Goal: Task Accomplishment & Management: Use online tool/utility

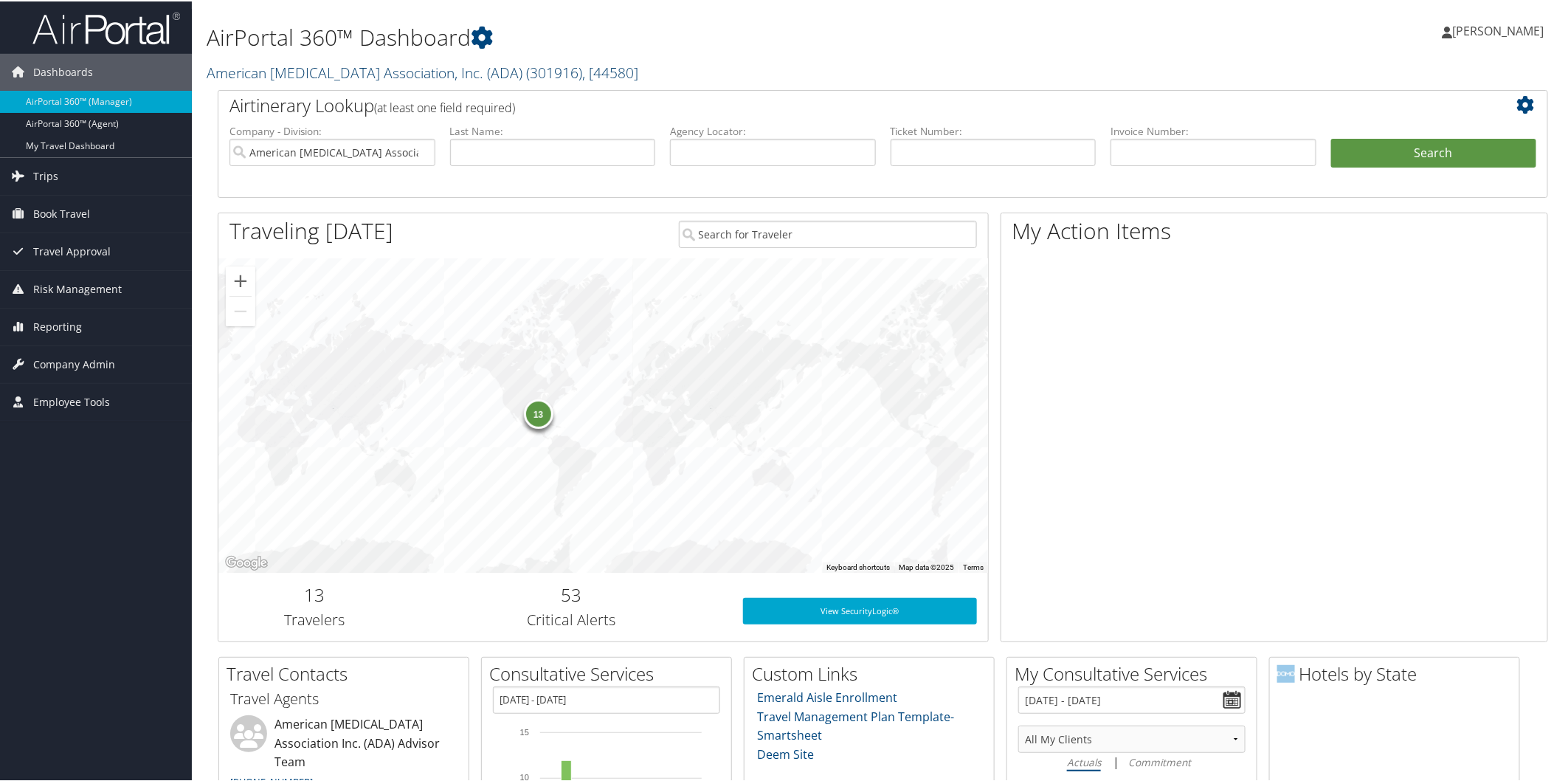
click at [336, 65] on link "American Diabetes Association, Inc. (ADA) ( 301916 ) , [ 44580 ]" at bounding box center [423, 71] width 432 height 20
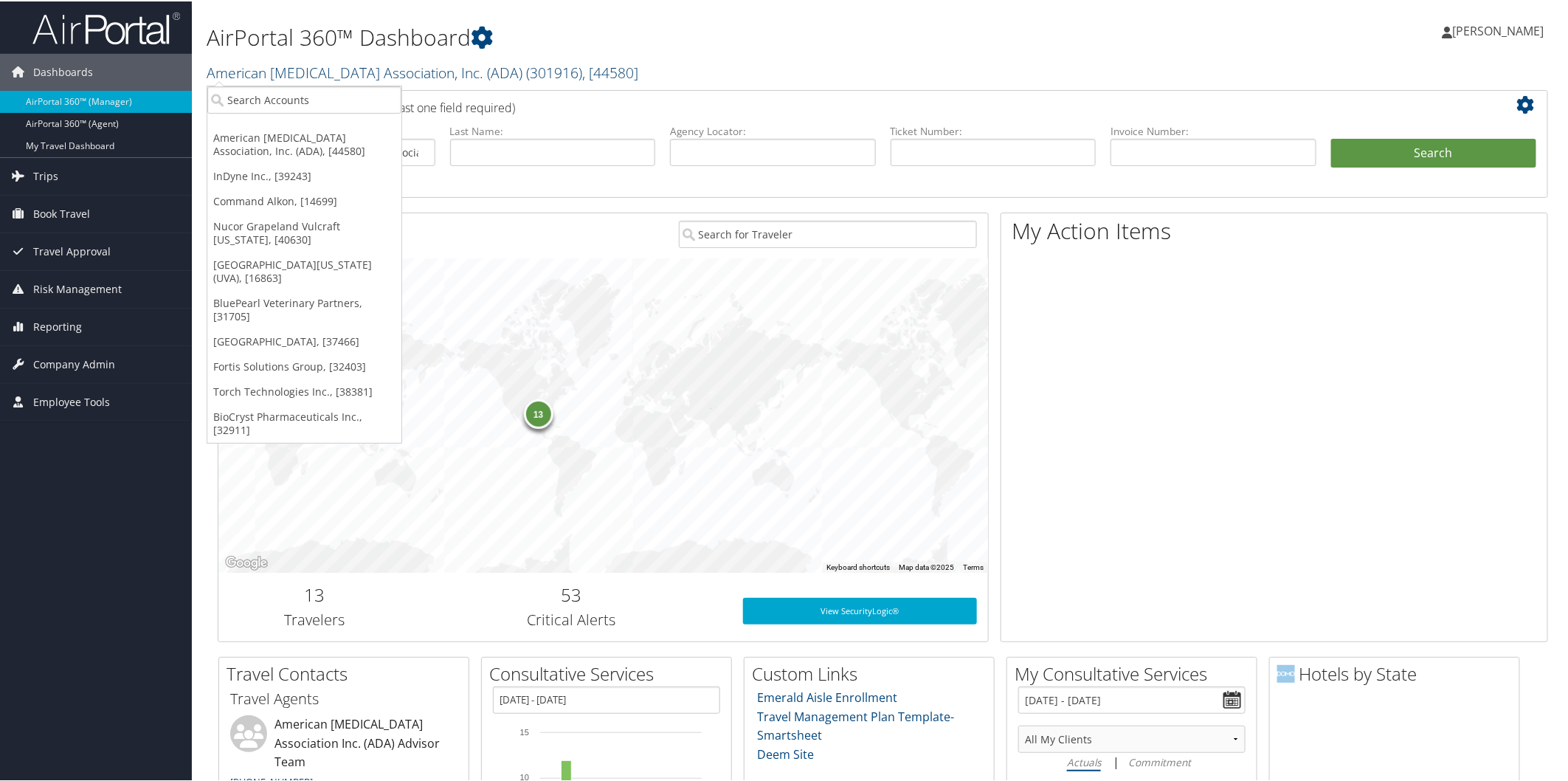
click at [336, 65] on link "American Diabetes Association, Inc. (ADA) ( 301916 ) , [ 44580 ]" at bounding box center [423, 71] width 432 height 20
click at [320, 95] on input "search" at bounding box center [304, 98] width 194 height 28
type input "mnps"
click at [319, 121] on div "Metropolitan Nashville Public Schools (MNPS) (301843), [43817]" at bounding box center [403, 126] width 407 height 13
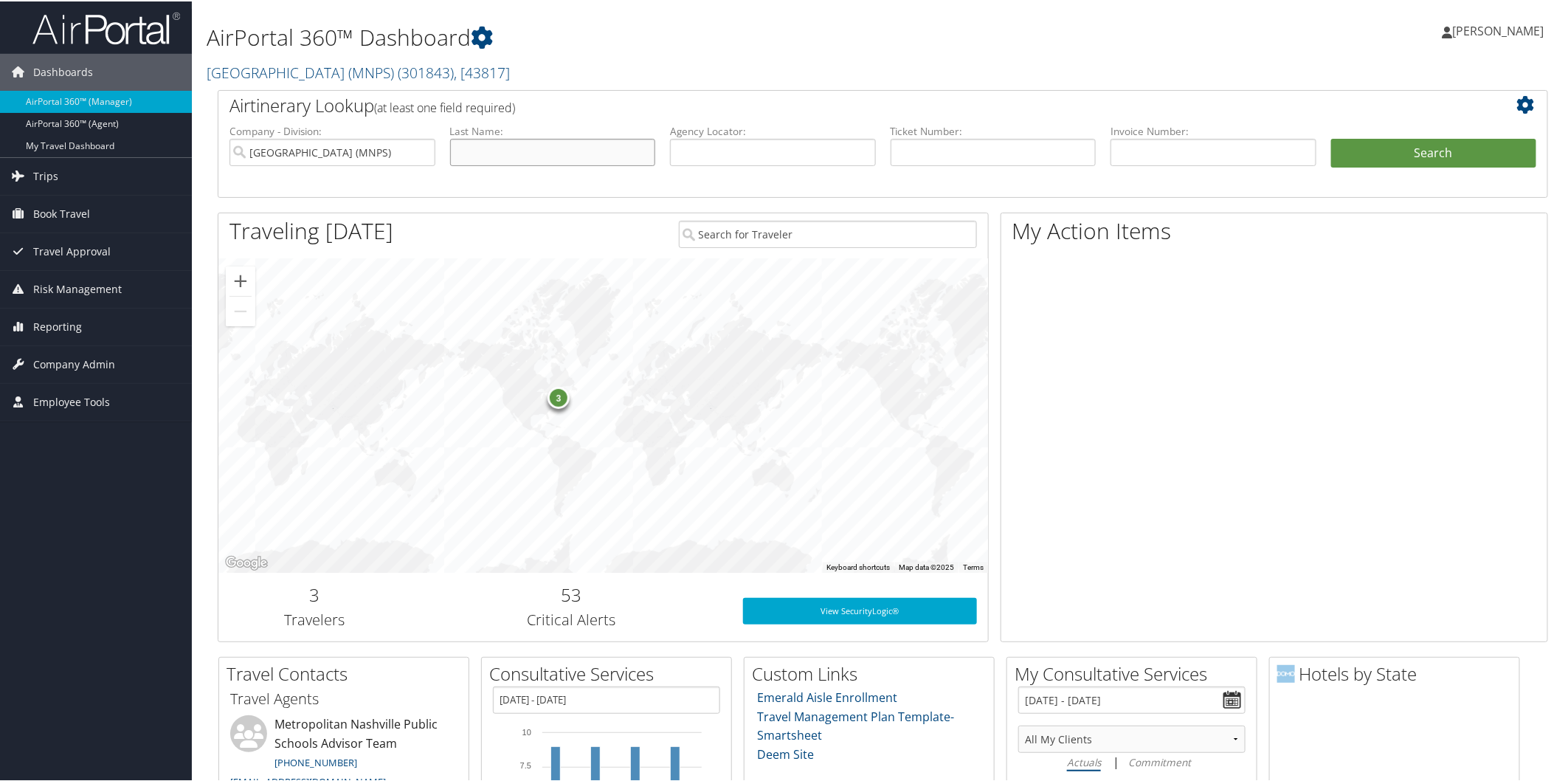
click at [513, 151] on input "text" at bounding box center [553, 150] width 206 height 28
click at [544, 149] on input "text" at bounding box center [553, 150] width 206 height 28
type input "franklin"
click at [1348, 150] on button "Search" at bounding box center [1433, 152] width 206 height 30
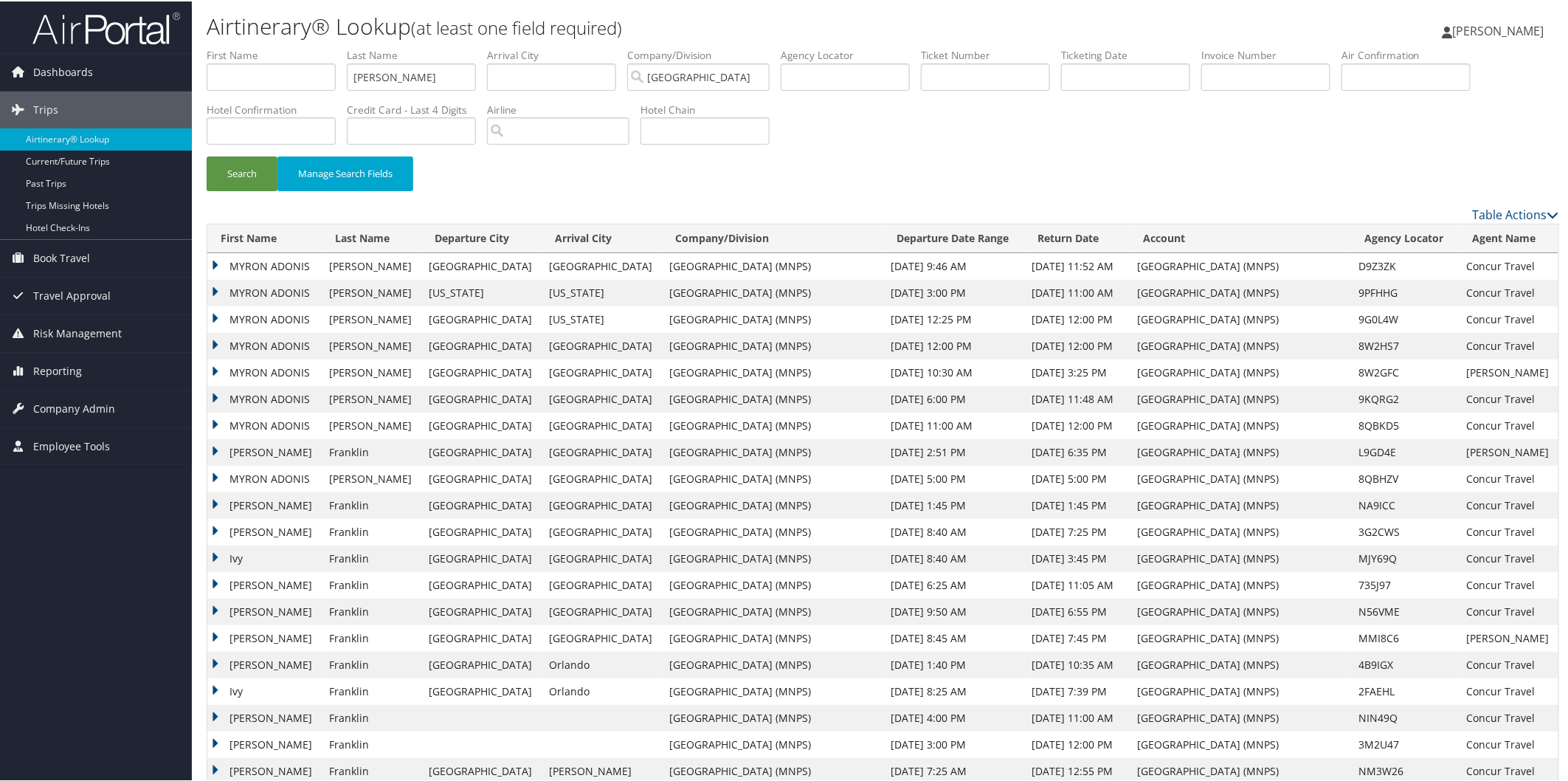
click at [213, 260] on td "MYRON ADONIS" at bounding box center [265, 265] width 115 height 27
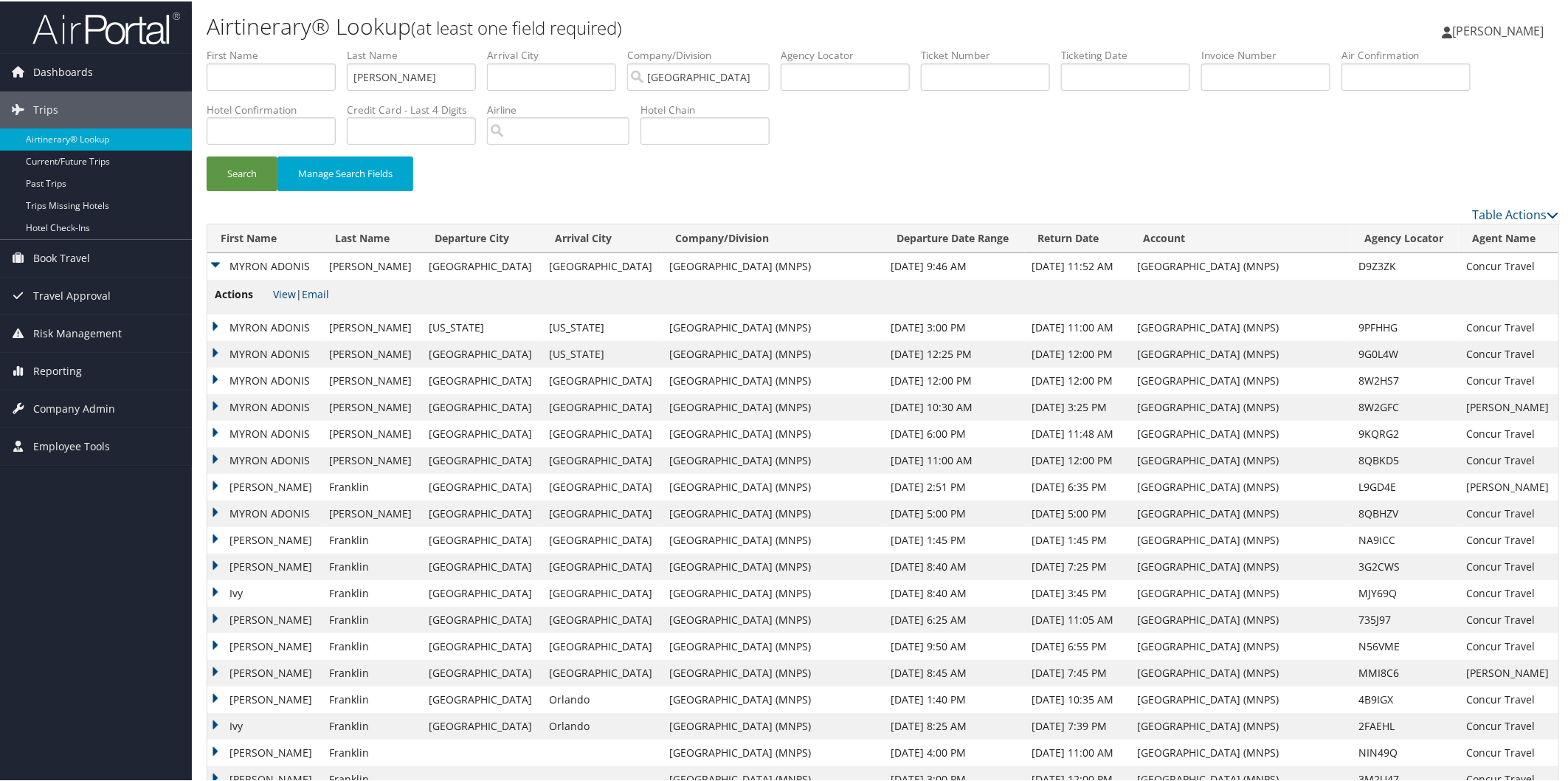
click at [282, 290] on link "View" at bounding box center [284, 293] width 23 height 14
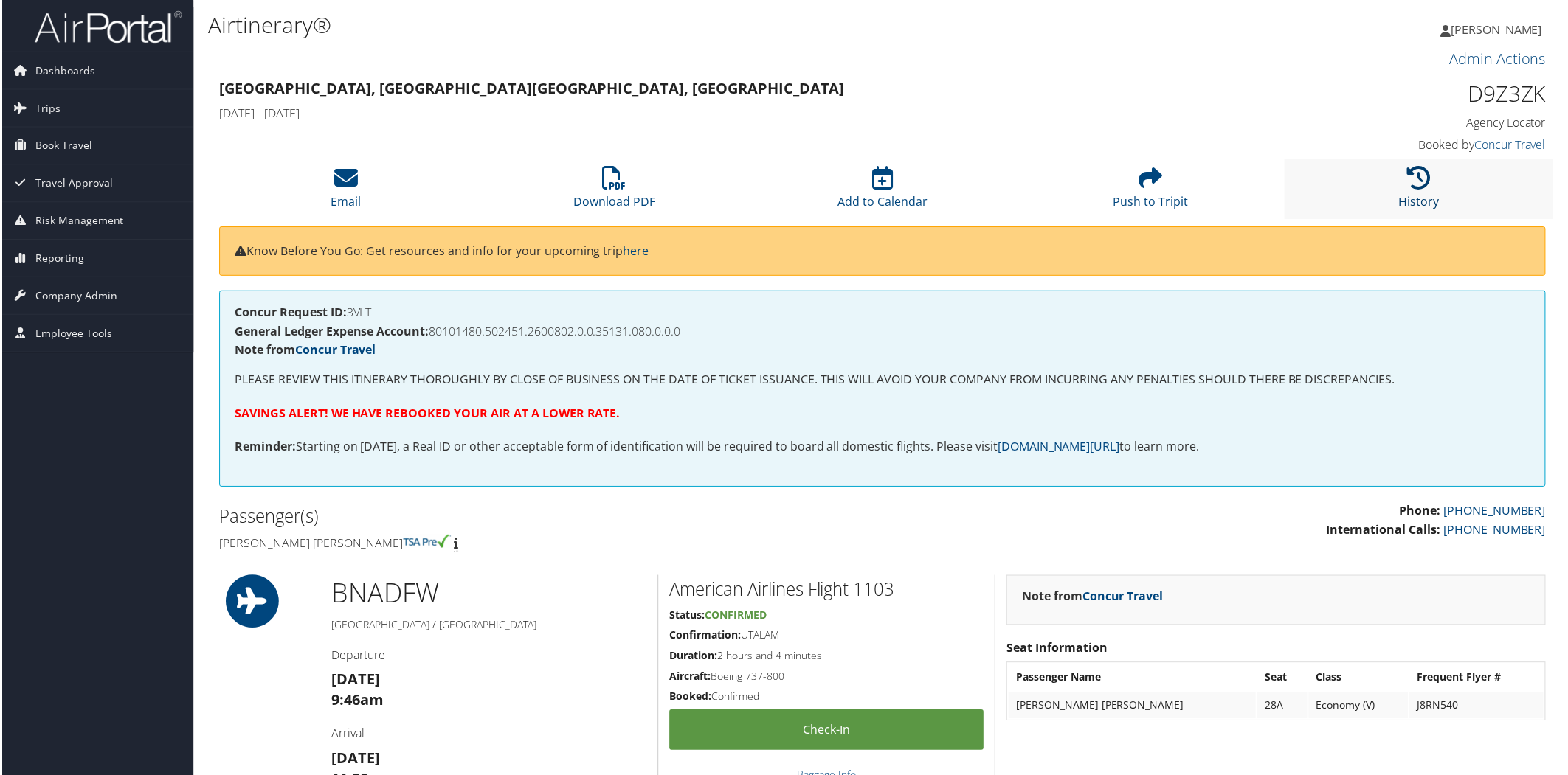
click at [1425, 189] on icon at bounding box center [1421, 179] width 24 height 24
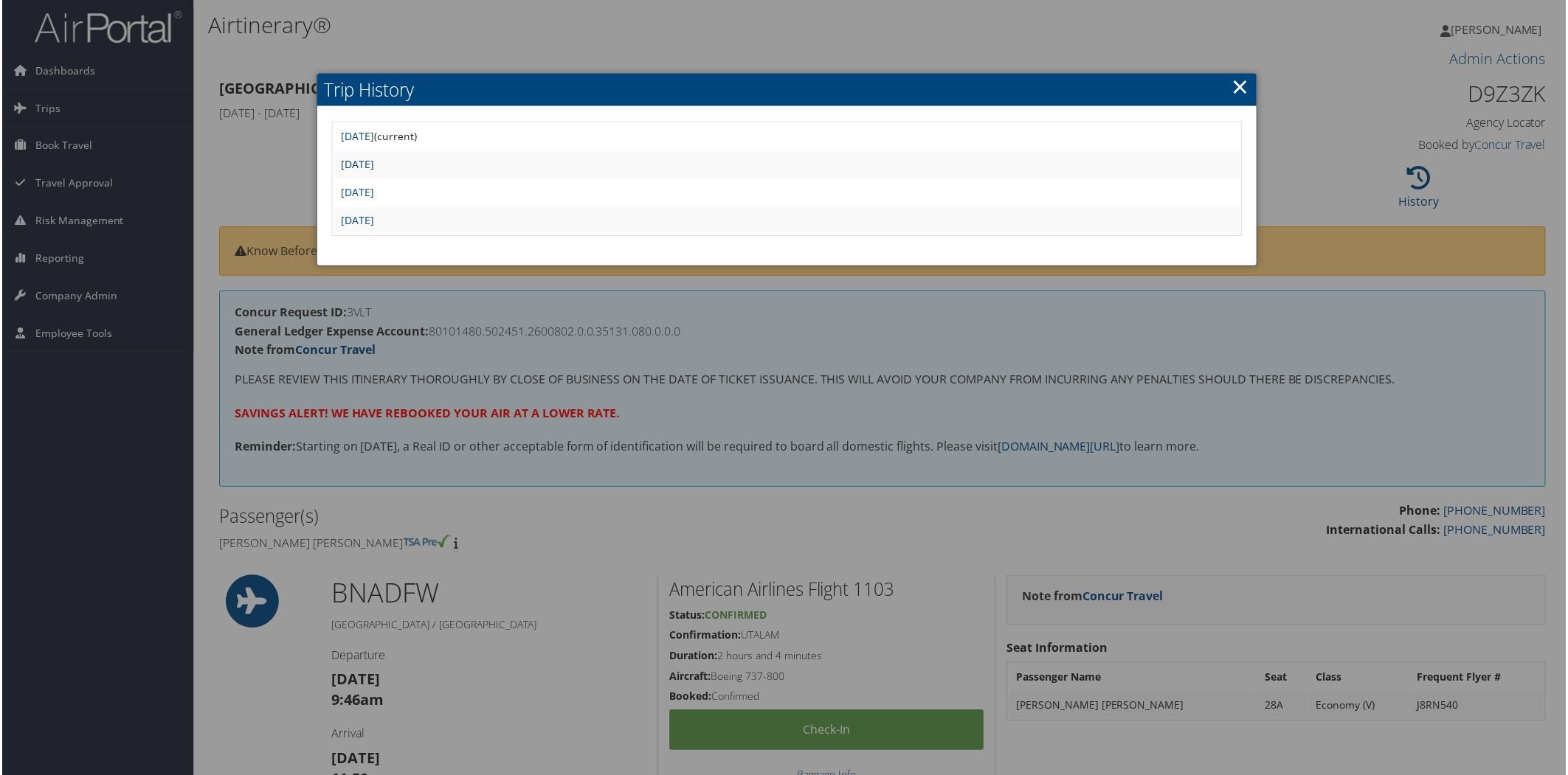
click at [374, 158] on link "Thu Sep 4 09:38:11 MDT 2025" at bounding box center [356, 164] width 33 height 14
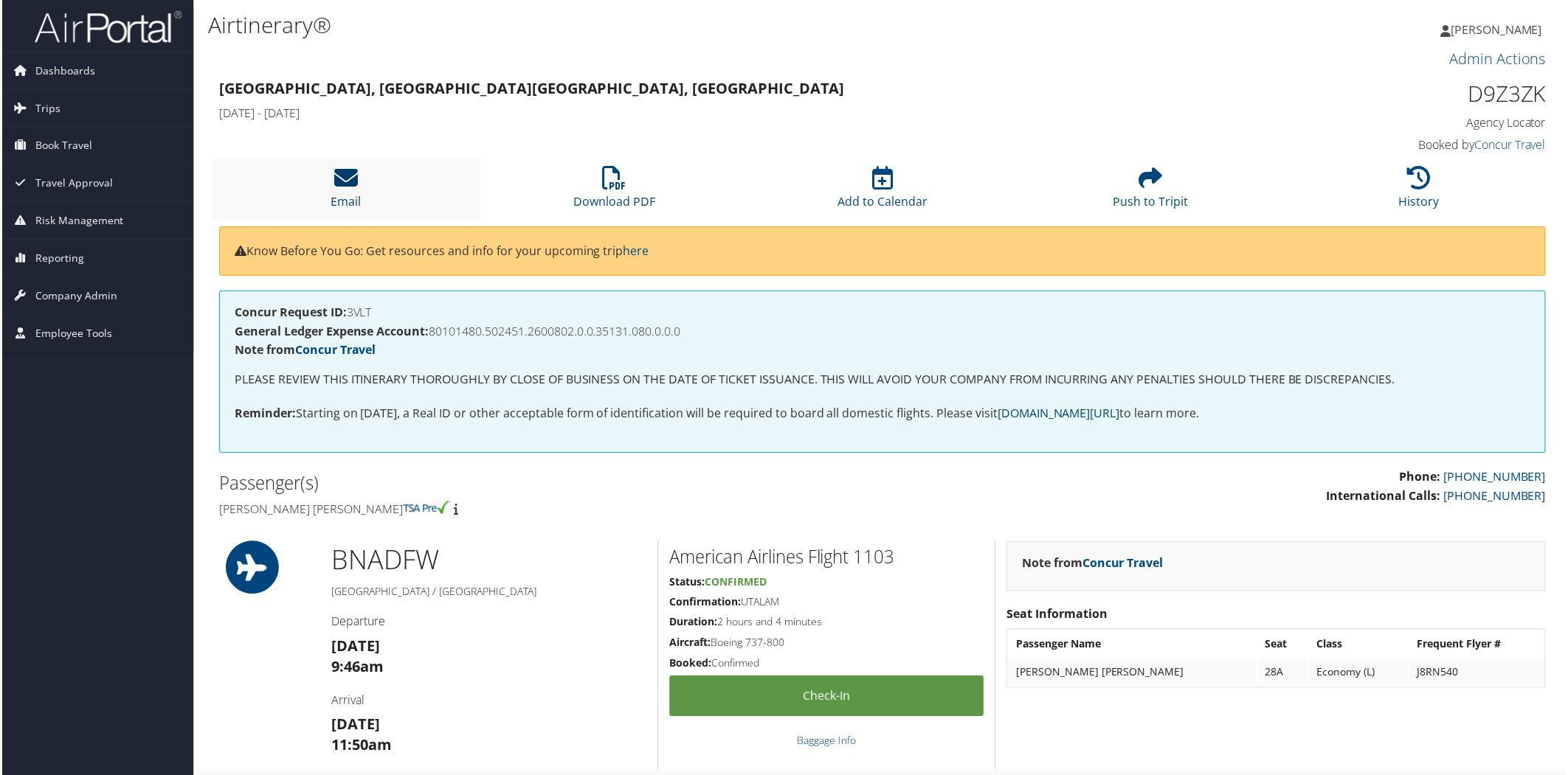
click at [355, 176] on icon at bounding box center [345, 179] width 24 height 24
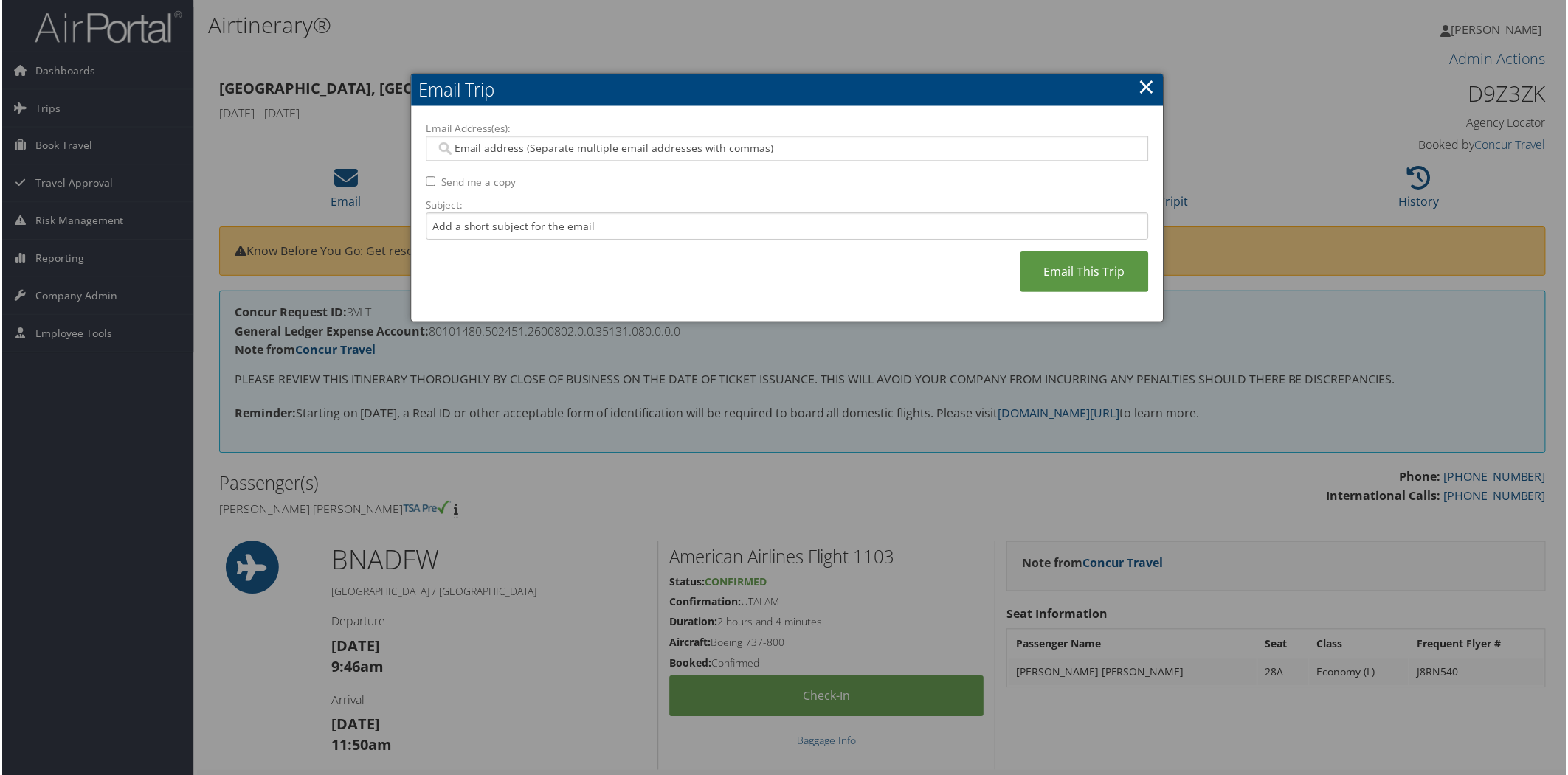
click at [616, 150] on input "Email Address(es):" at bounding box center [787, 149] width 705 height 15
type input "val"
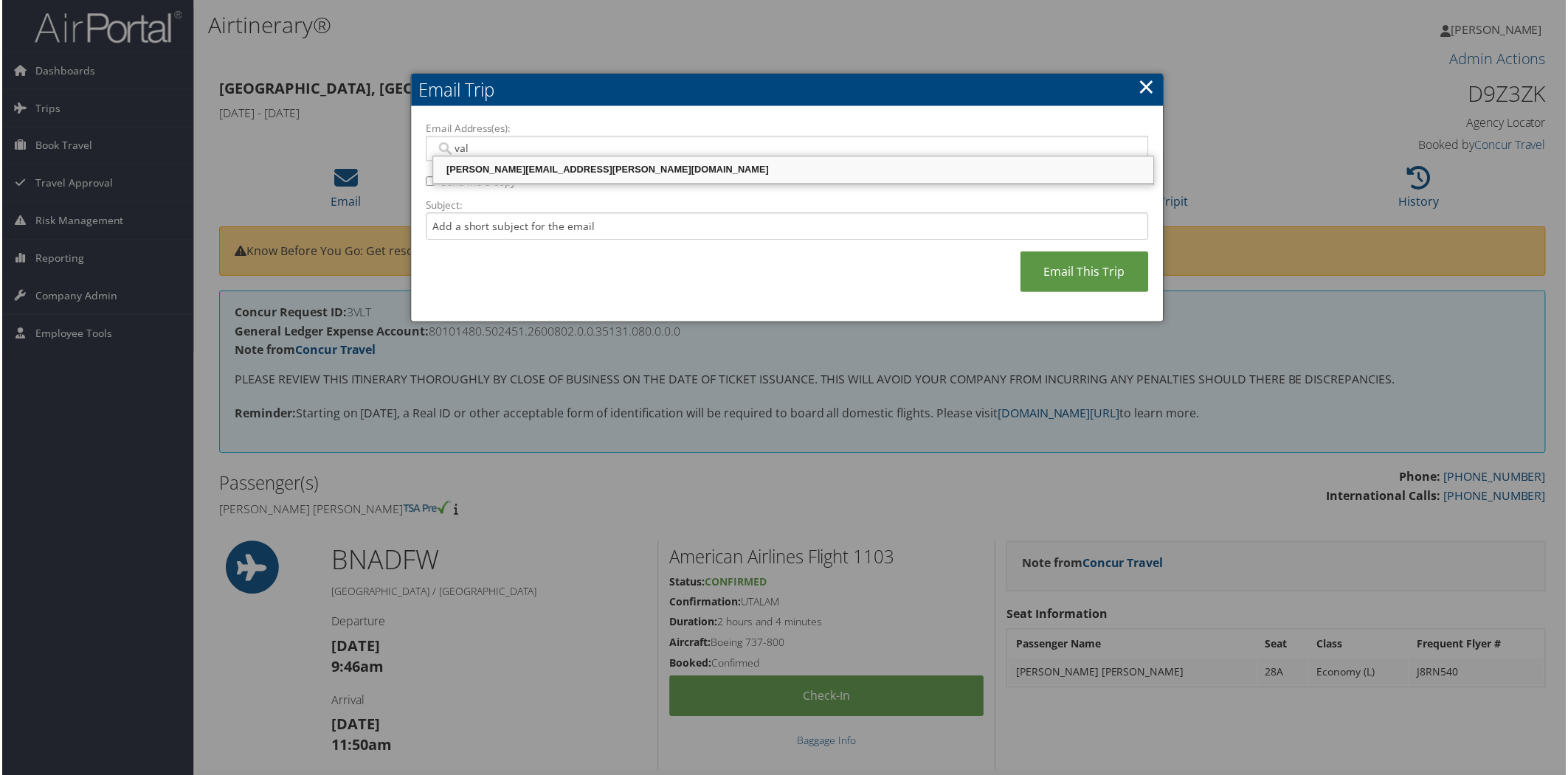
click at [595, 167] on div "[PERSON_NAME][EMAIL_ADDRESS][PERSON_NAME][DOMAIN_NAME]" at bounding box center [793, 170] width 718 height 15
type input "[PERSON_NAME][EMAIL_ADDRESS][PERSON_NAME][DOMAIN_NAME]"
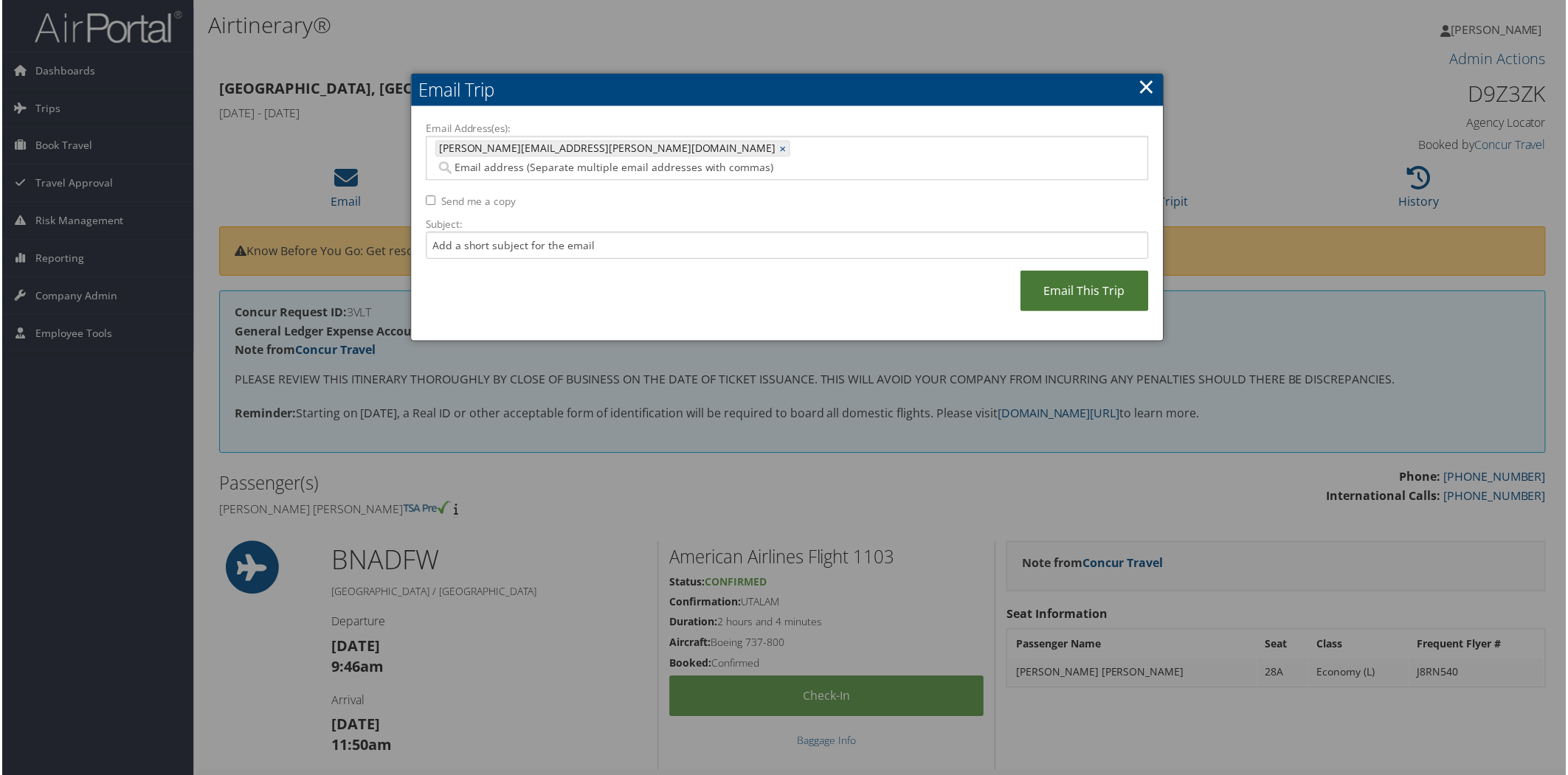
click at [1072, 278] on link "Email This Trip" at bounding box center [1085, 292] width 129 height 41
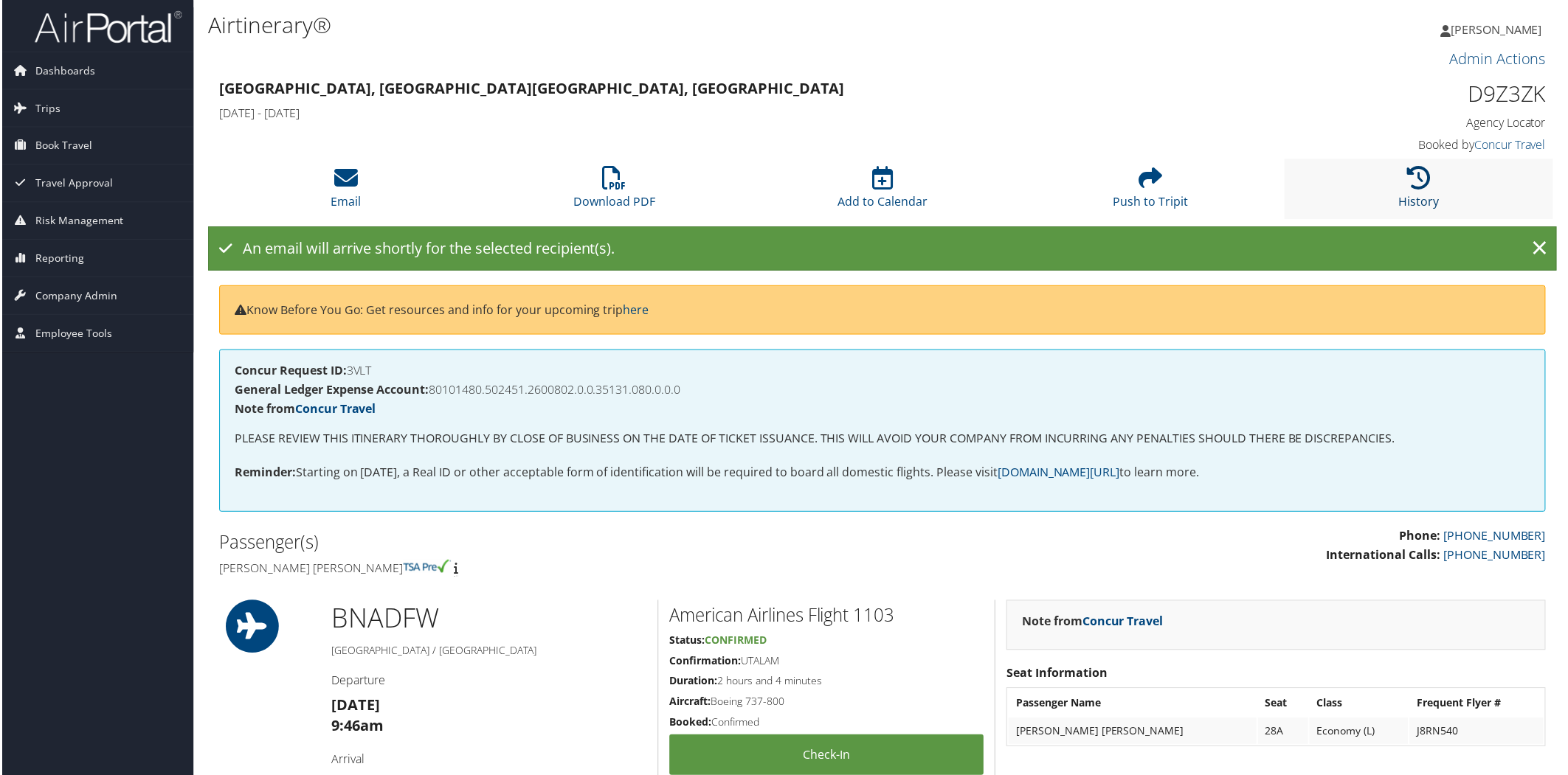
click at [1419, 173] on icon at bounding box center [1421, 179] width 24 height 24
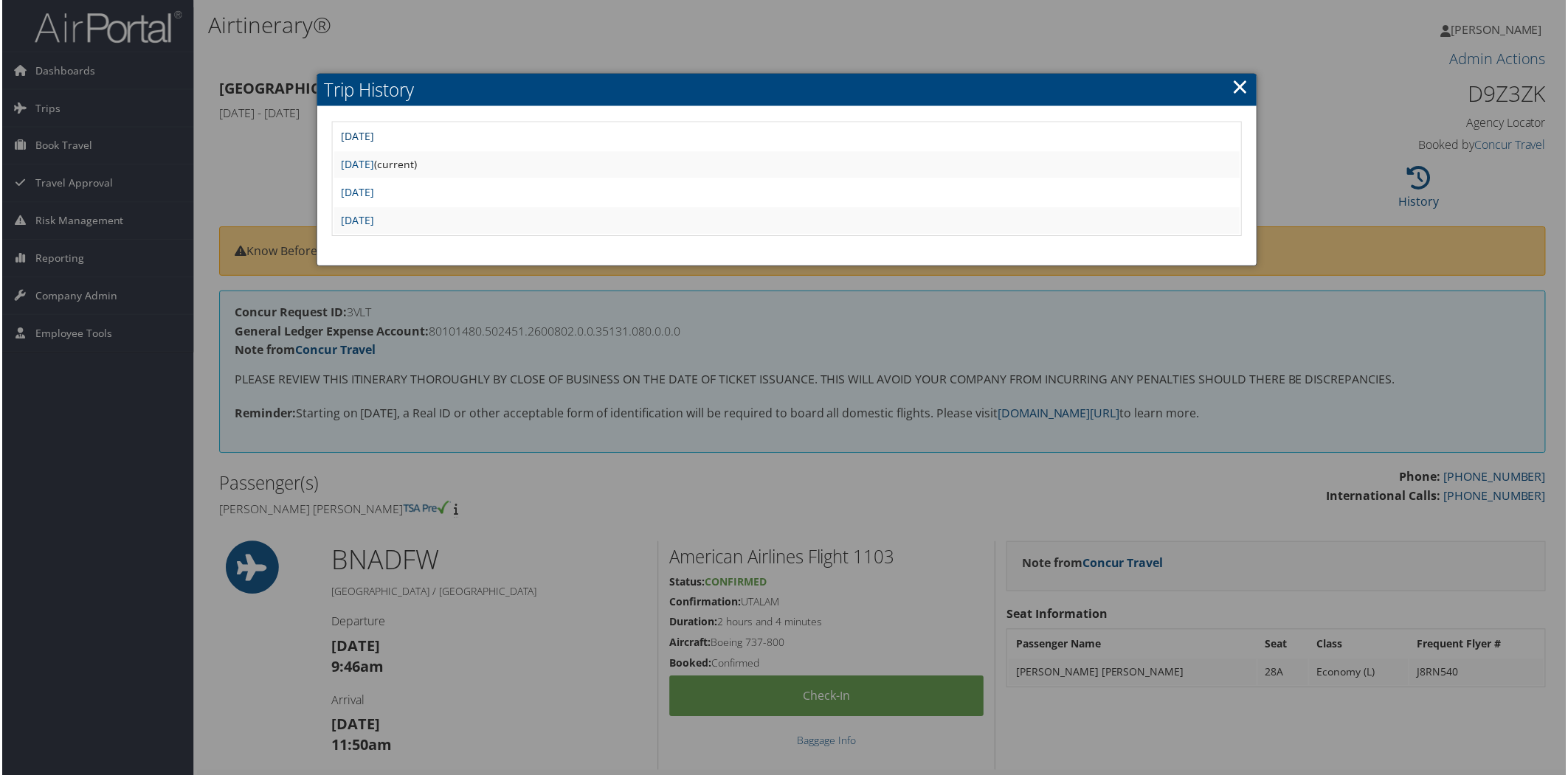
click at [374, 132] on link "[DATE]" at bounding box center [356, 136] width 33 height 14
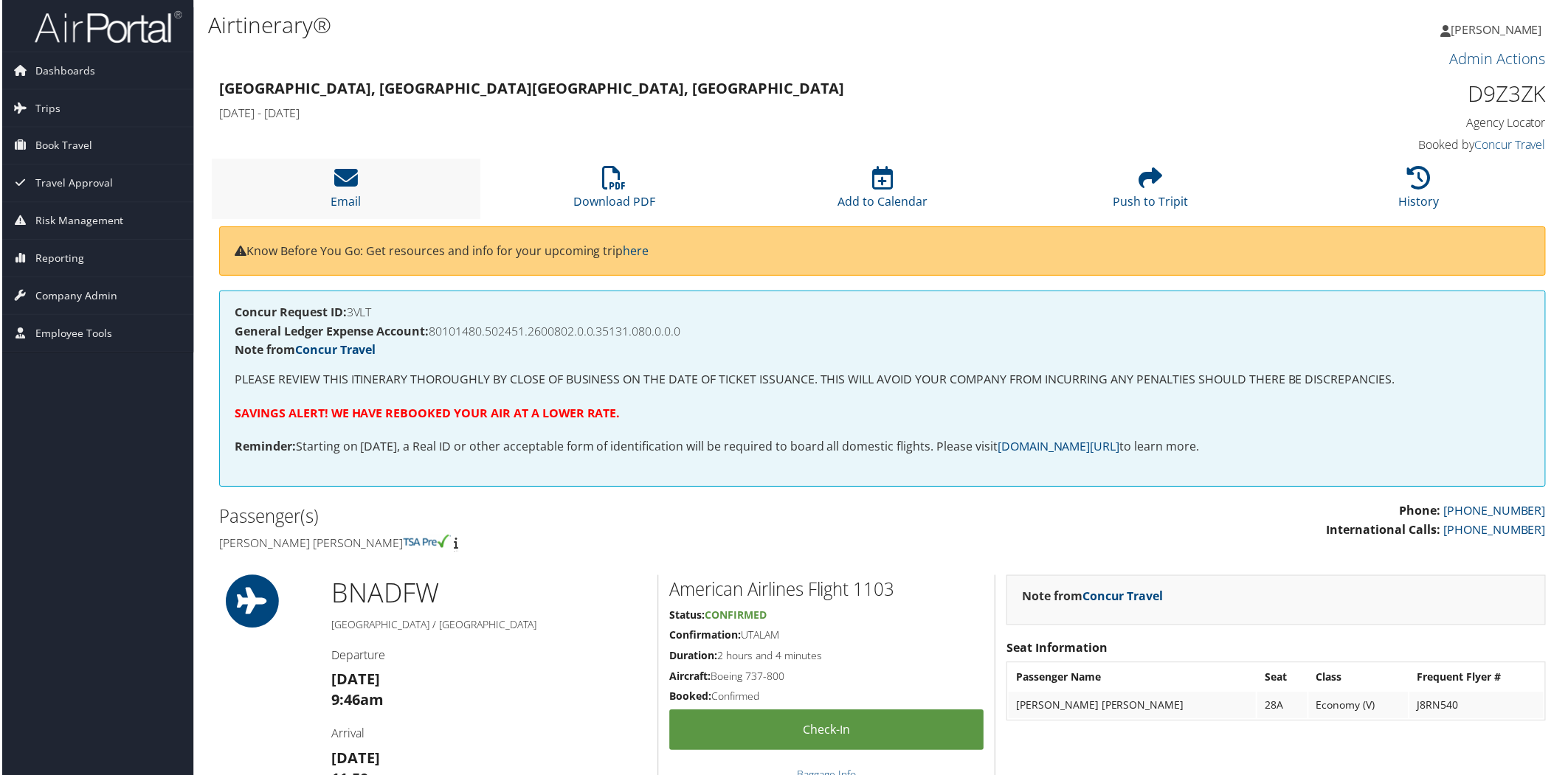
click at [356, 177] on li "Email" at bounding box center [345, 189] width 269 height 60
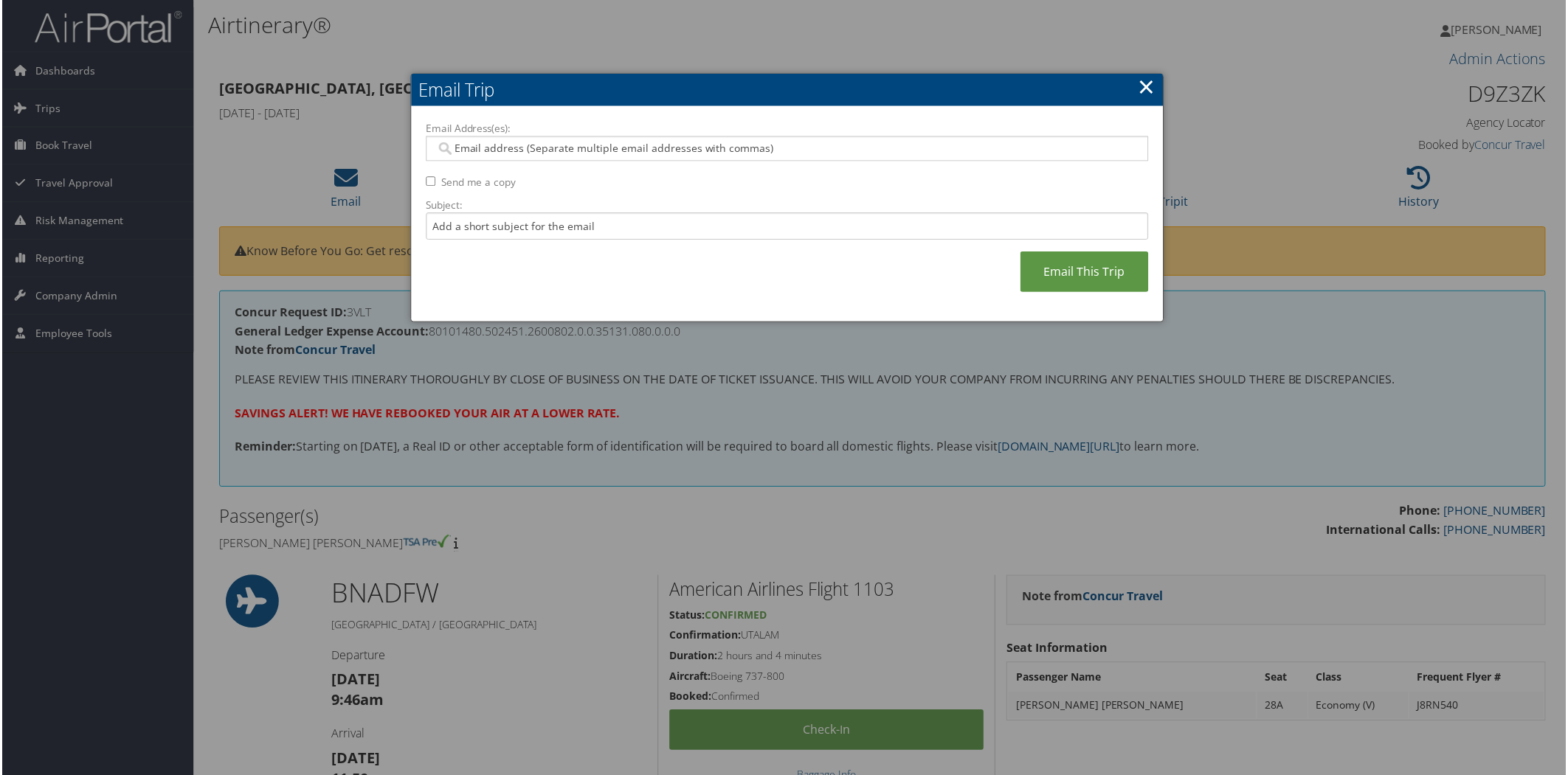
click at [606, 142] on input "Email Address(es):" at bounding box center [787, 149] width 705 height 15
type input "val"
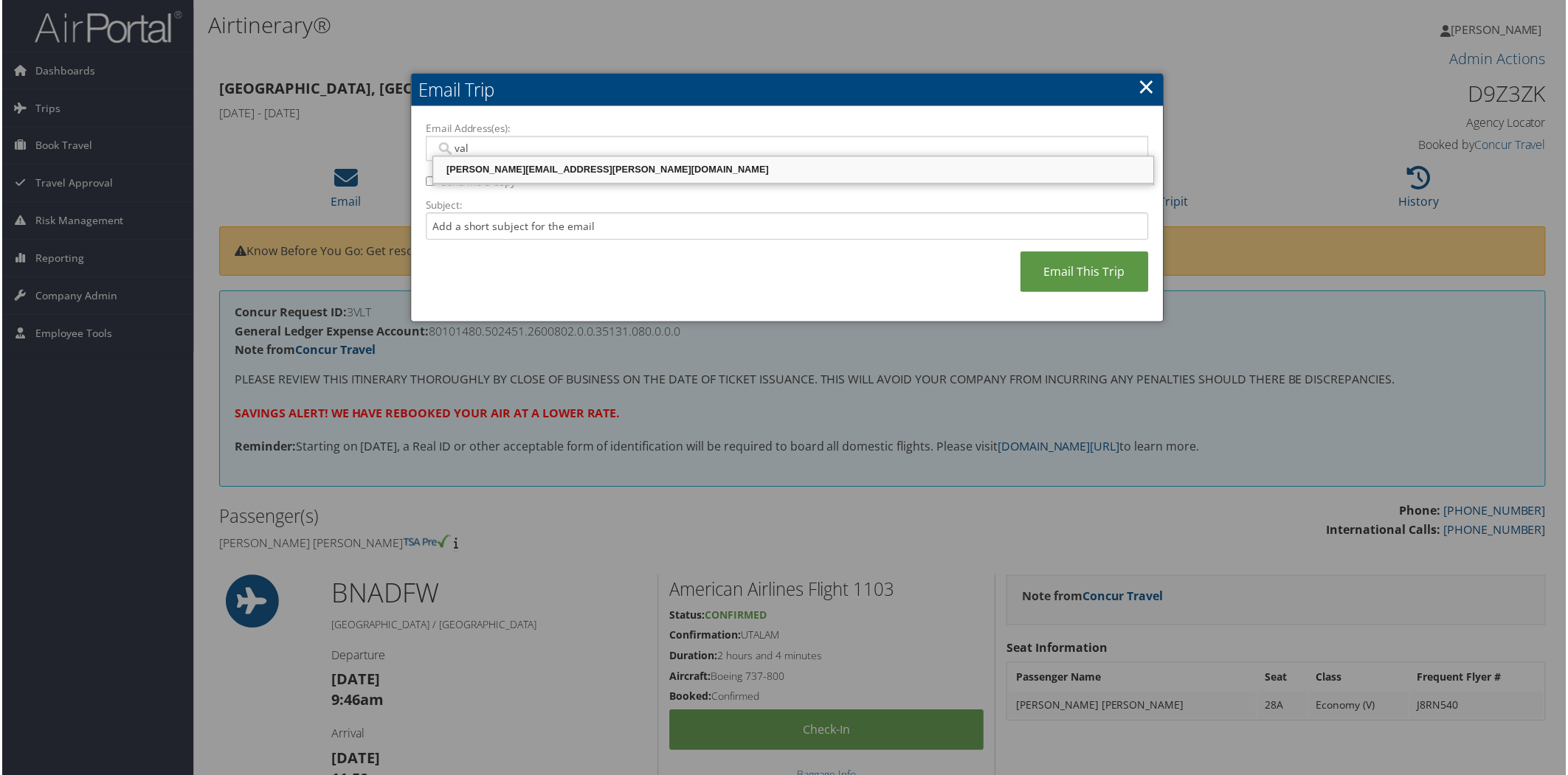
click at [592, 164] on div "[PERSON_NAME][EMAIL_ADDRESS][PERSON_NAME][DOMAIN_NAME]" at bounding box center [793, 170] width 718 height 15
type input "[PERSON_NAME][EMAIL_ADDRESS][PERSON_NAME][DOMAIN_NAME]"
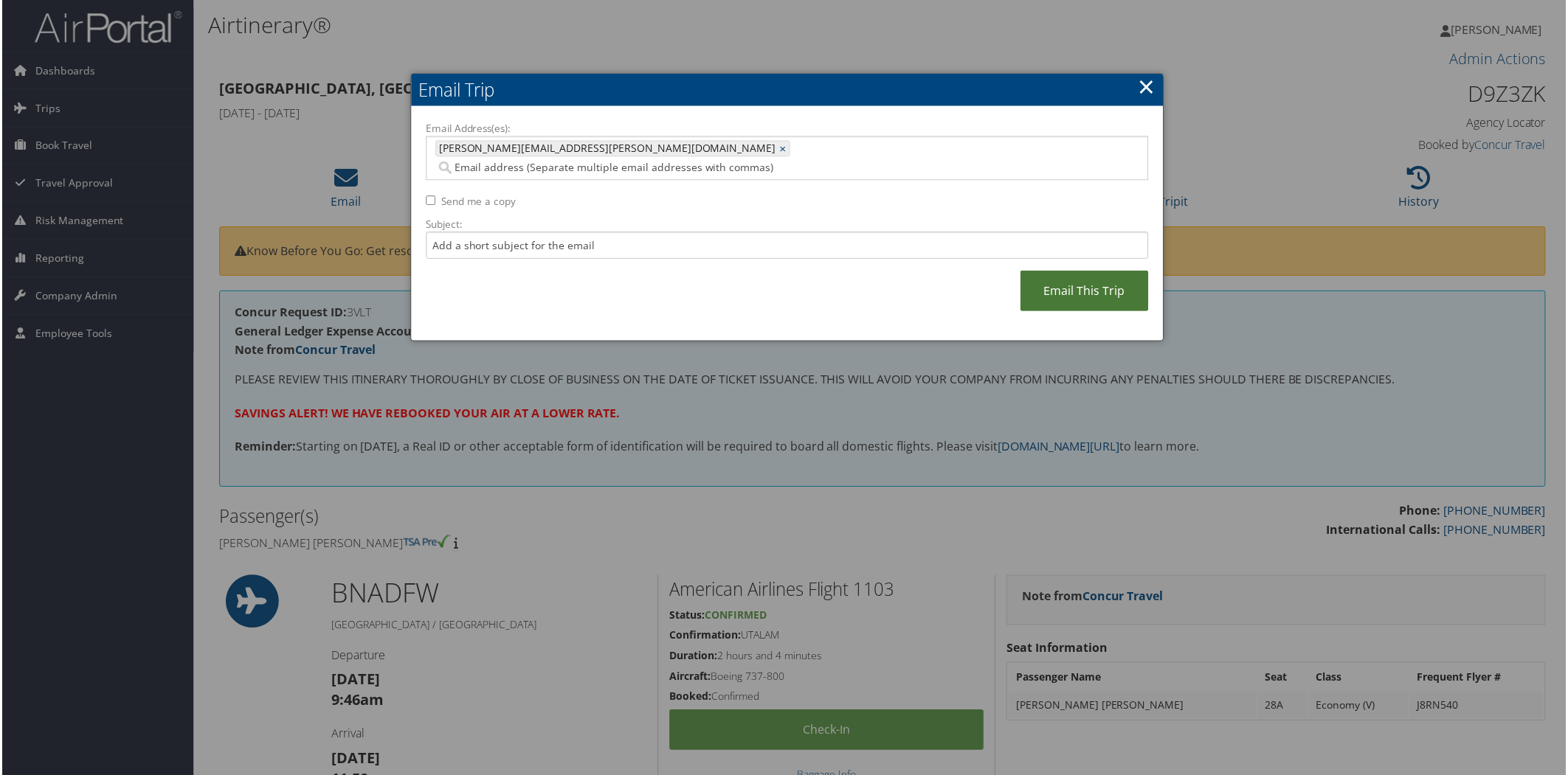
click at [1108, 286] on link "Email This Trip" at bounding box center [1085, 292] width 129 height 41
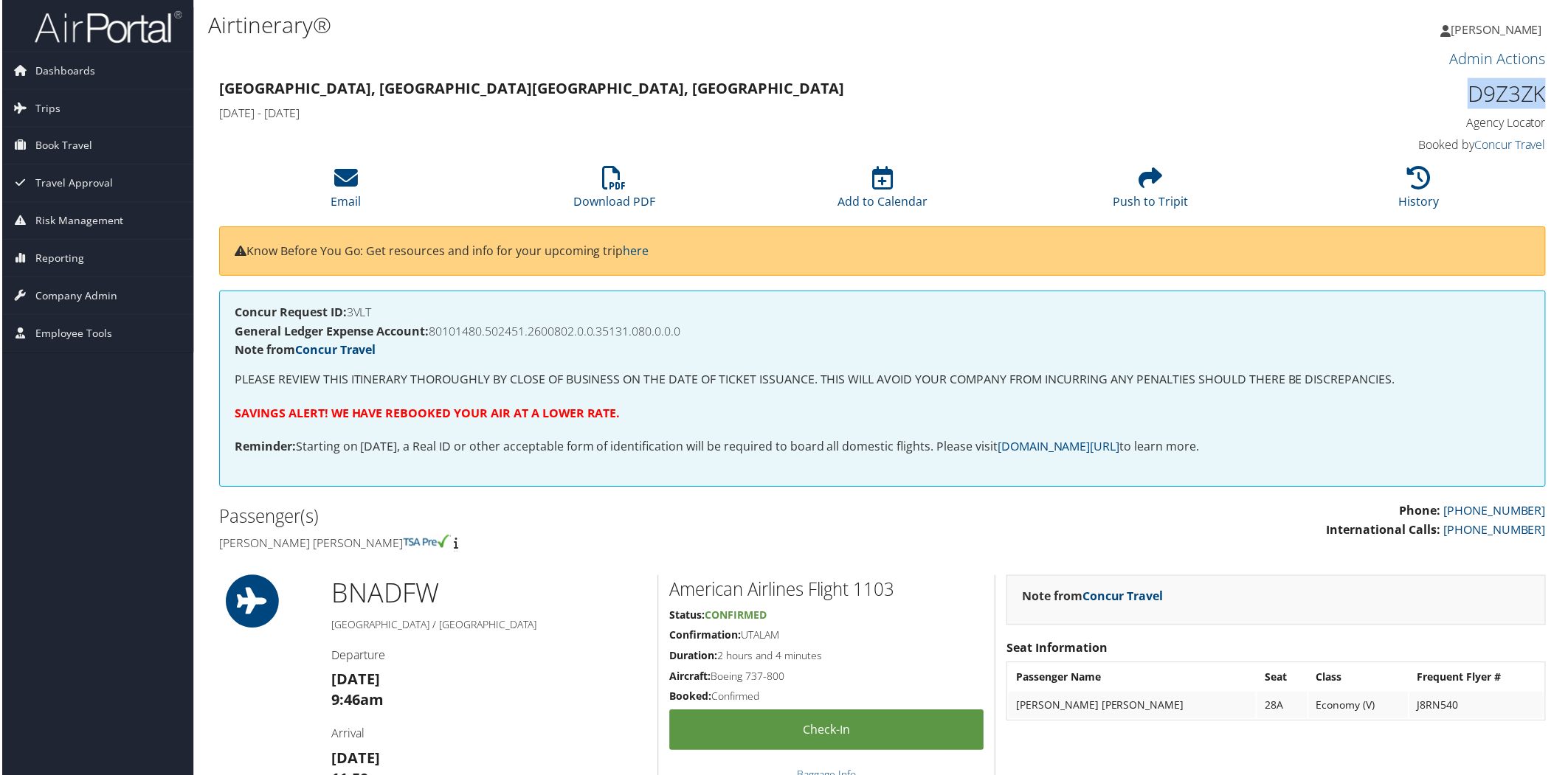
drag, startPoint x: 1462, startPoint y: 100, endPoint x: 1540, endPoint y: 103, distance: 78.1
click at [1540, 103] on h1 "D9Z3ZK" at bounding box center [1390, 94] width 316 height 31
copy h1 "D9Z3ZK"
